Goal: Transaction & Acquisition: Purchase product/service

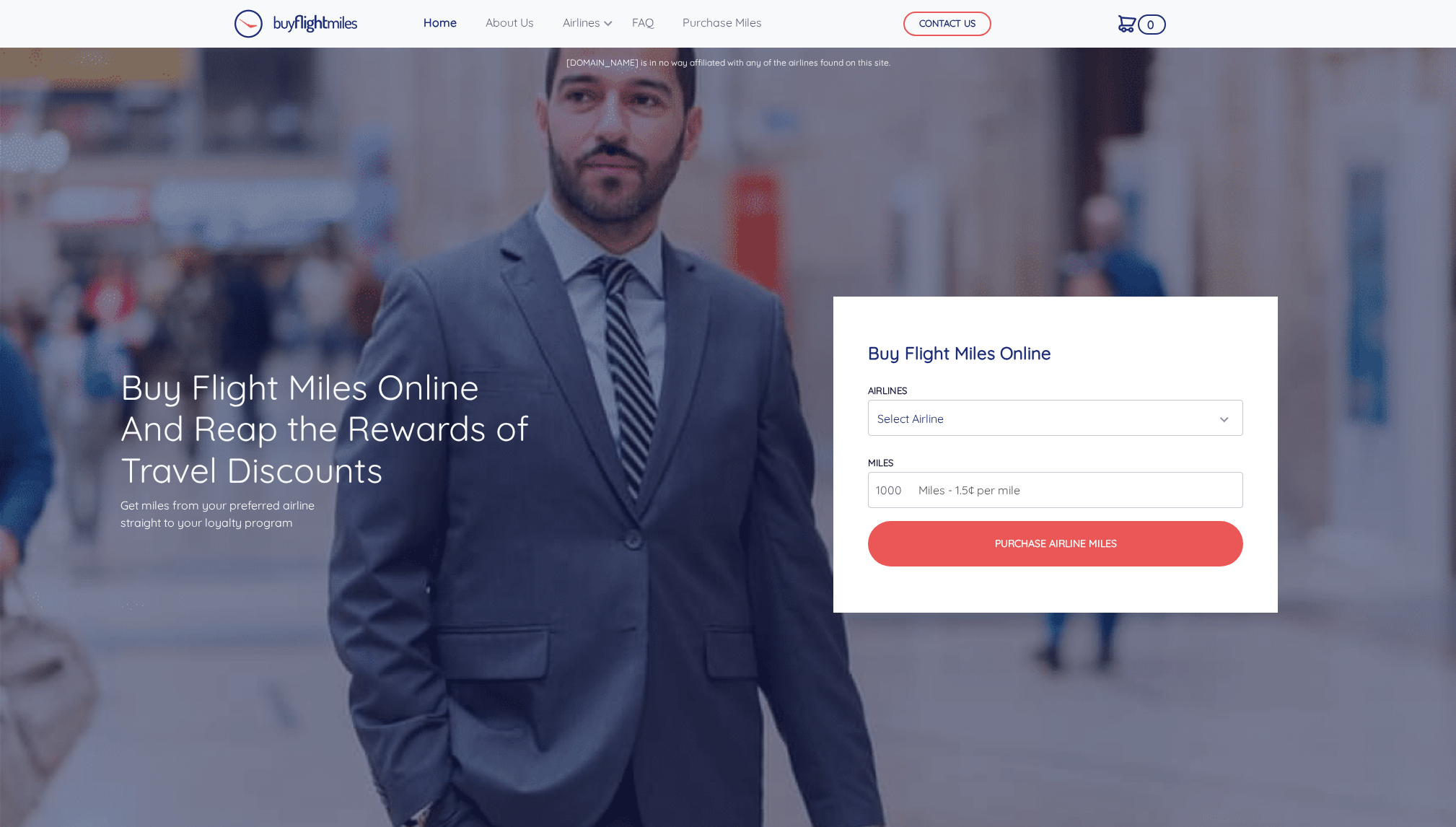
click at [986, 422] on div "Select Airline" at bounding box center [1051, 418] width 347 height 27
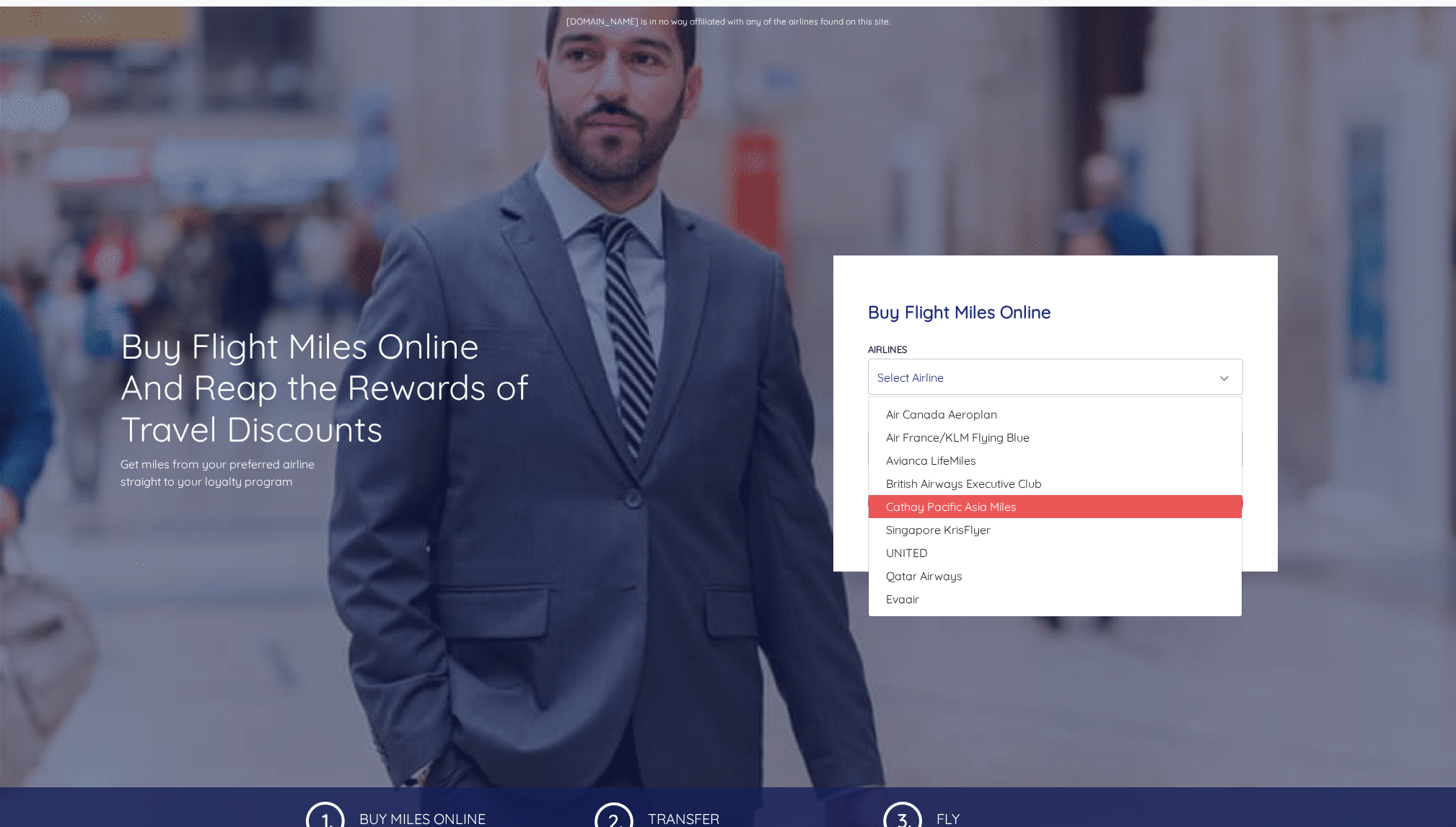
scroll to position [47, 0]
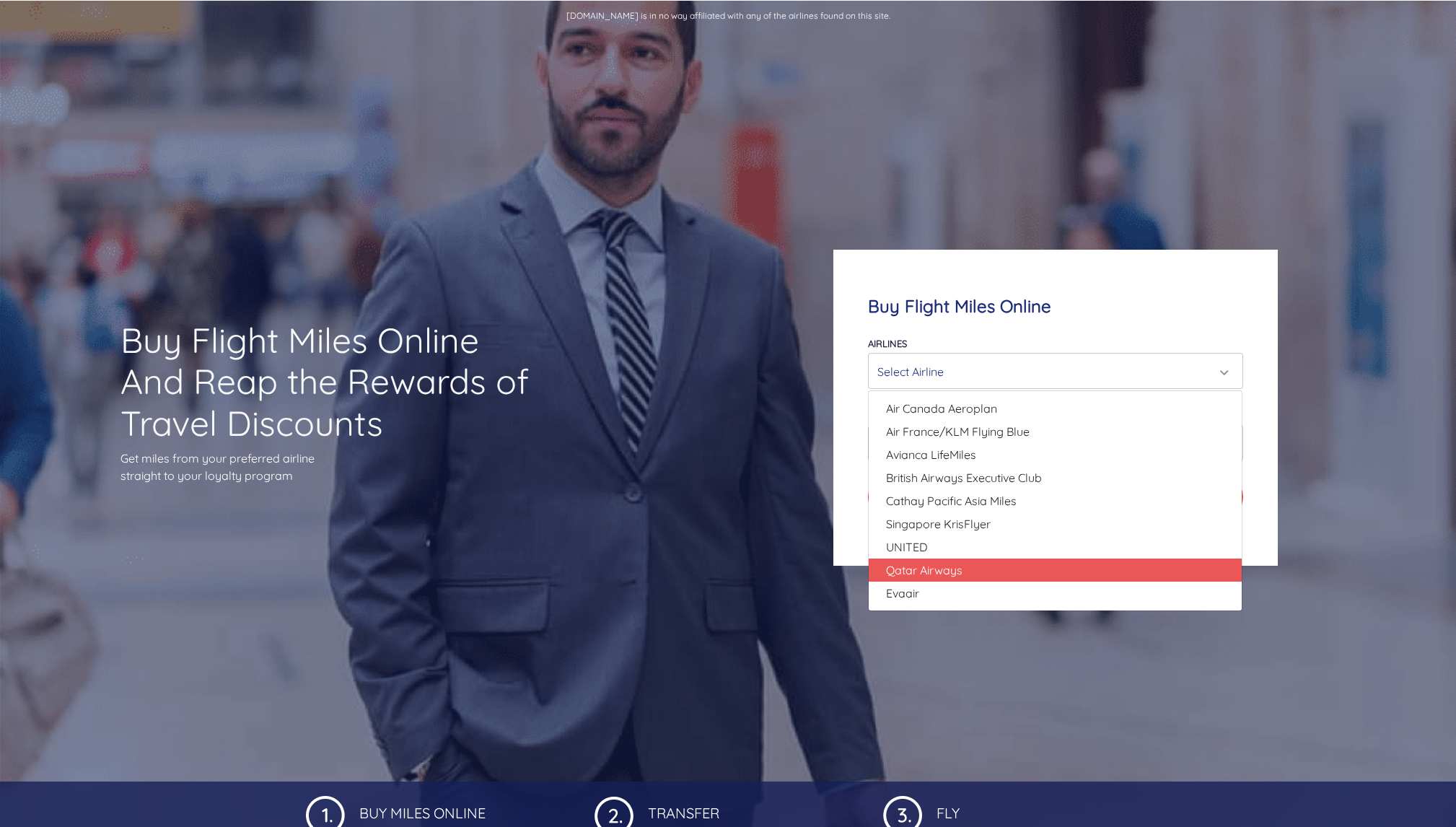
click at [981, 572] on link "Qatar Airways" at bounding box center [1055, 570] width 373 height 23
select select "Qatar Airways"
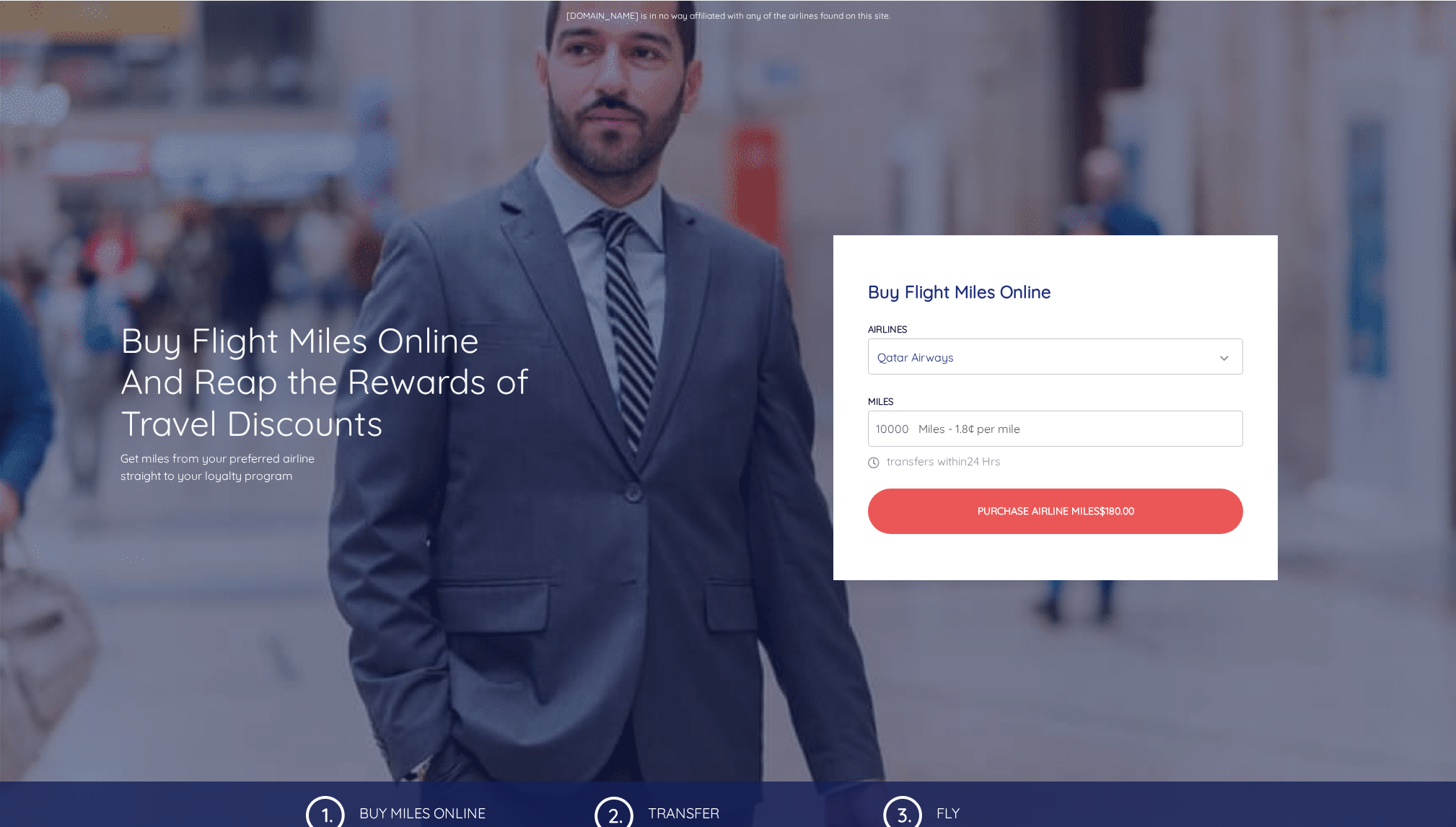
click at [940, 430] on span "Miles - 1.8¢ per mile" at bounding box center [966, 428] width 109 height 17
click at [902, 425] on input "10000" at bounding box center [1055, 428] width 375 height 36
click at [915, 431] on span "Miles - 1.8¢ per mile" at bounding box center [966, 428] width 109 height 17
click at [901, 431] on input "10000" at bounding box center [1055, 428] width 375 height 36
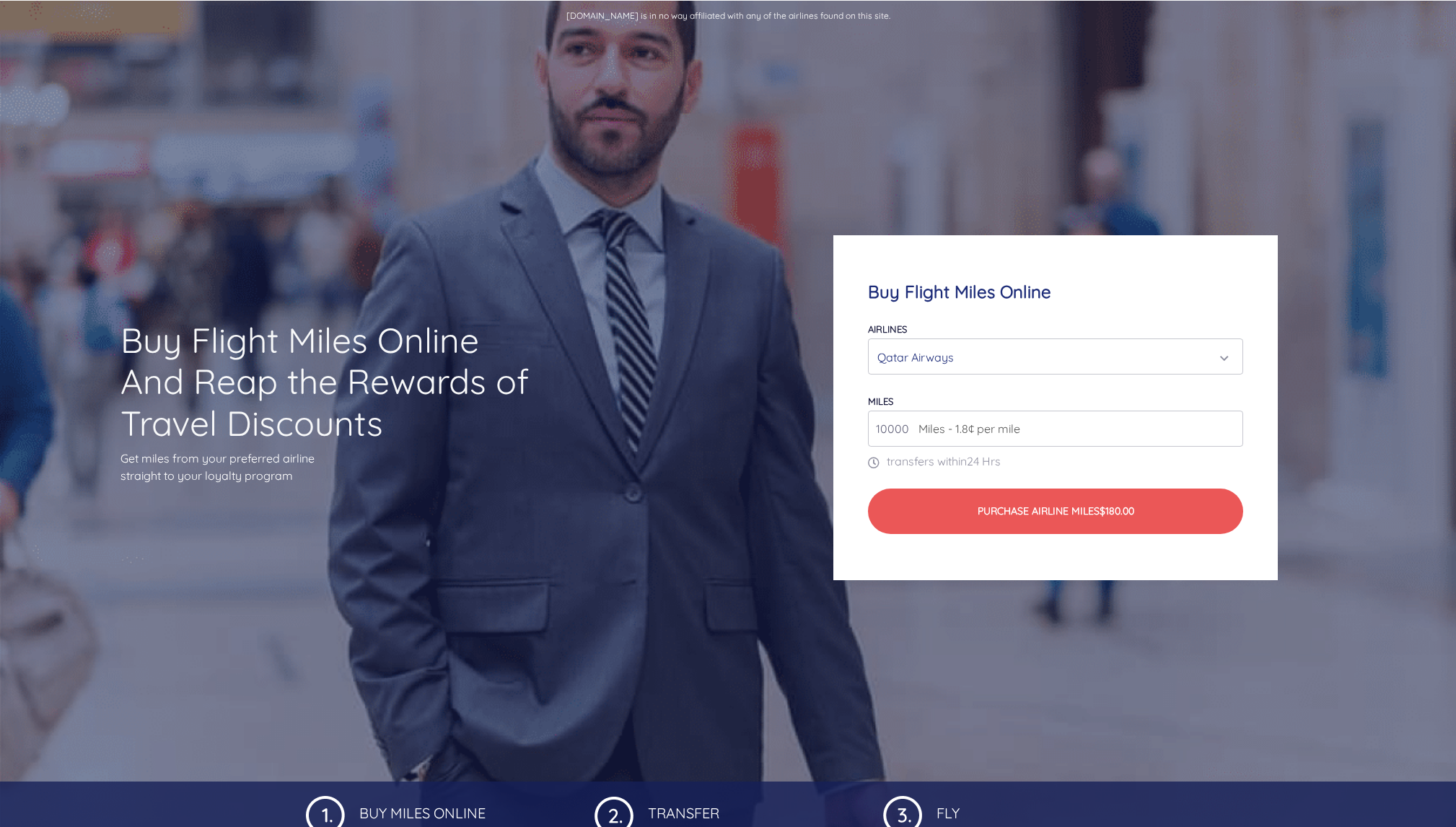
click at [901, 431] on input "10000" at bounding box center [1055, 428] width 375 height 36
type input "1"
type input "3"
type input "300000"
click at [735, 413] on div "Buy Flight Miles Online And Reap the Rewards of Travel Discounts Get miles from…" at bounding box center [728, 408] width 1456 height 748
